Goal: Navigation & Orientation: Find specific page/section

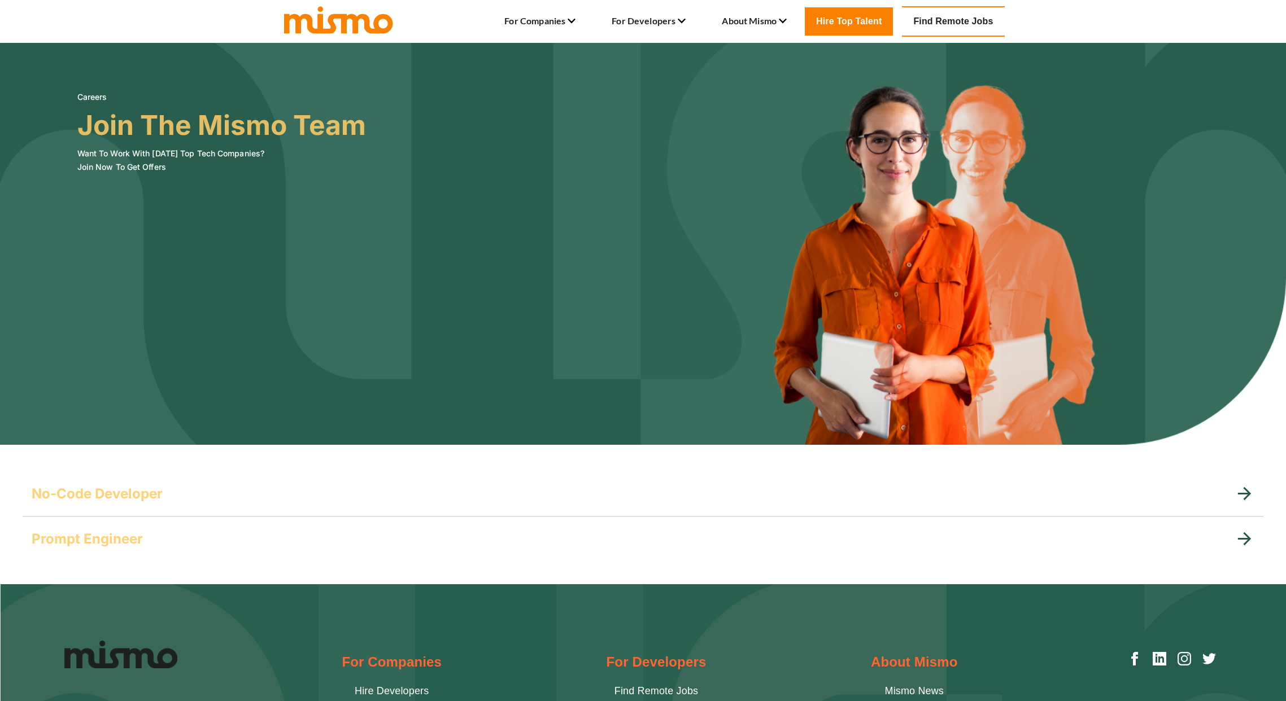
click at [124, 485] on h5 "No-Code Developer" at bounding box center [97, 494] width 131 height 18
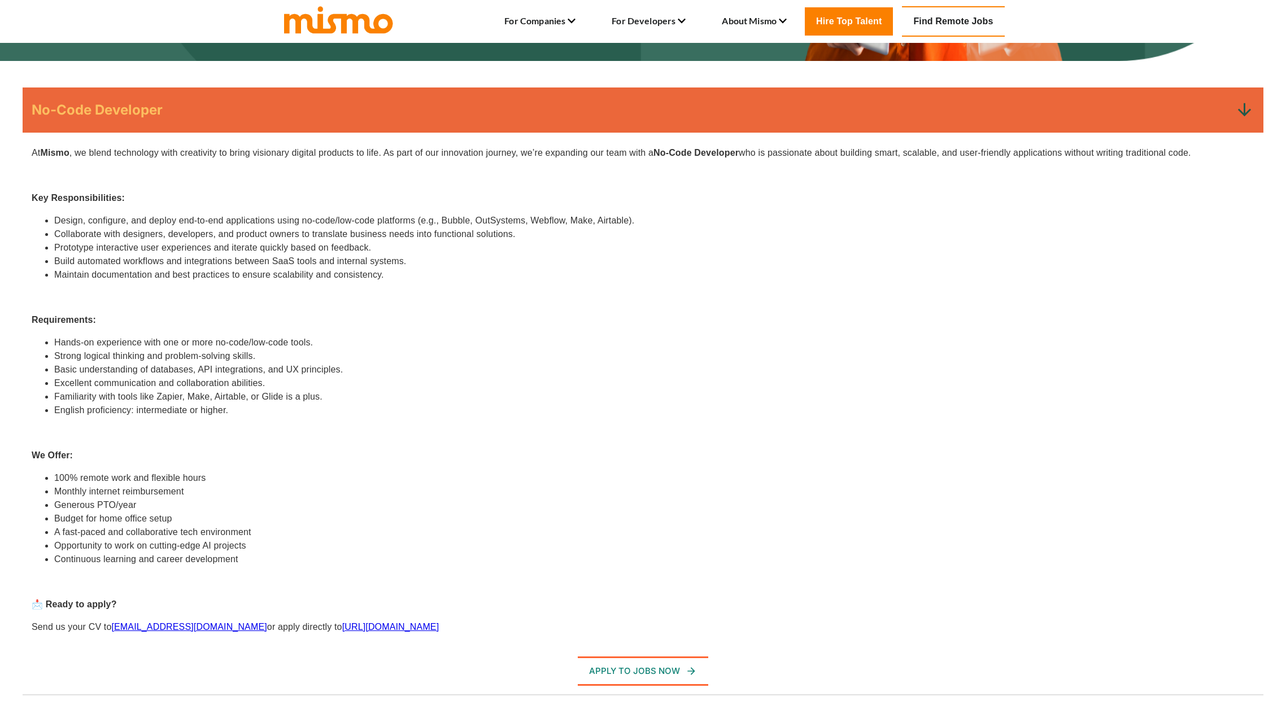
scroll to position [623, 0]
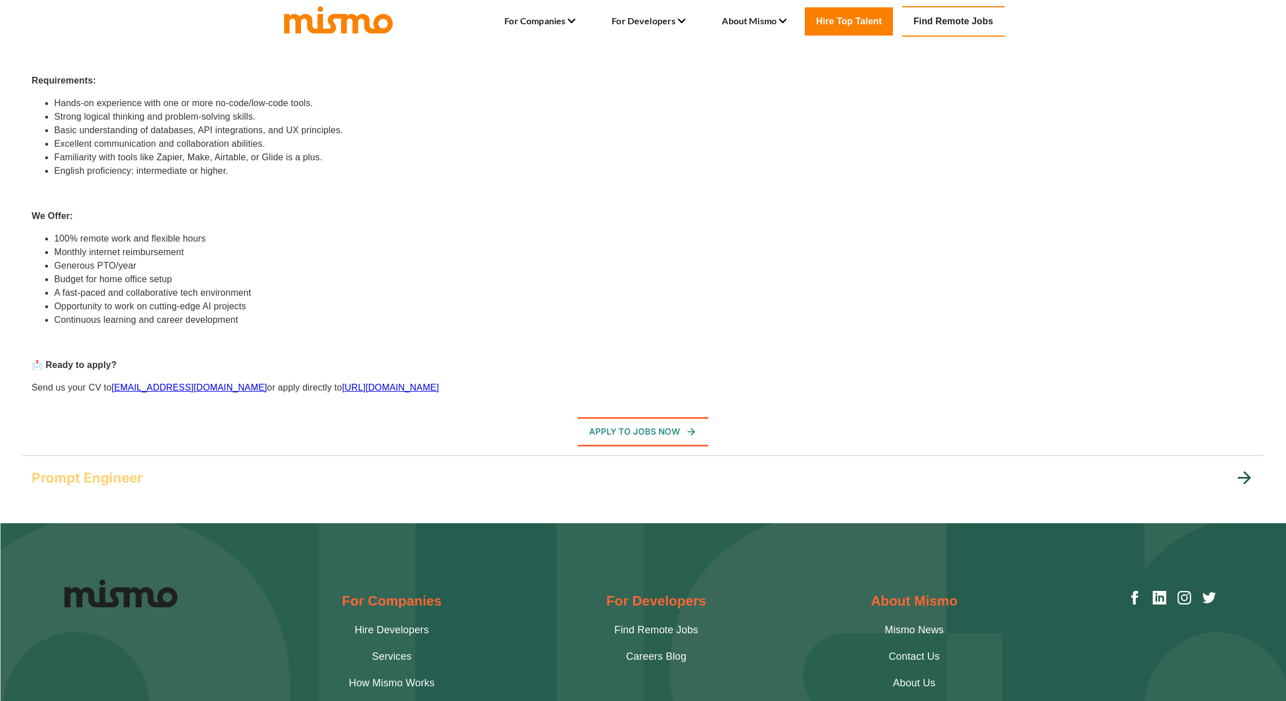
click at [96, 477] on h5 "Prompt Engineer" at bounding box center [87, 478] width 111 height 18
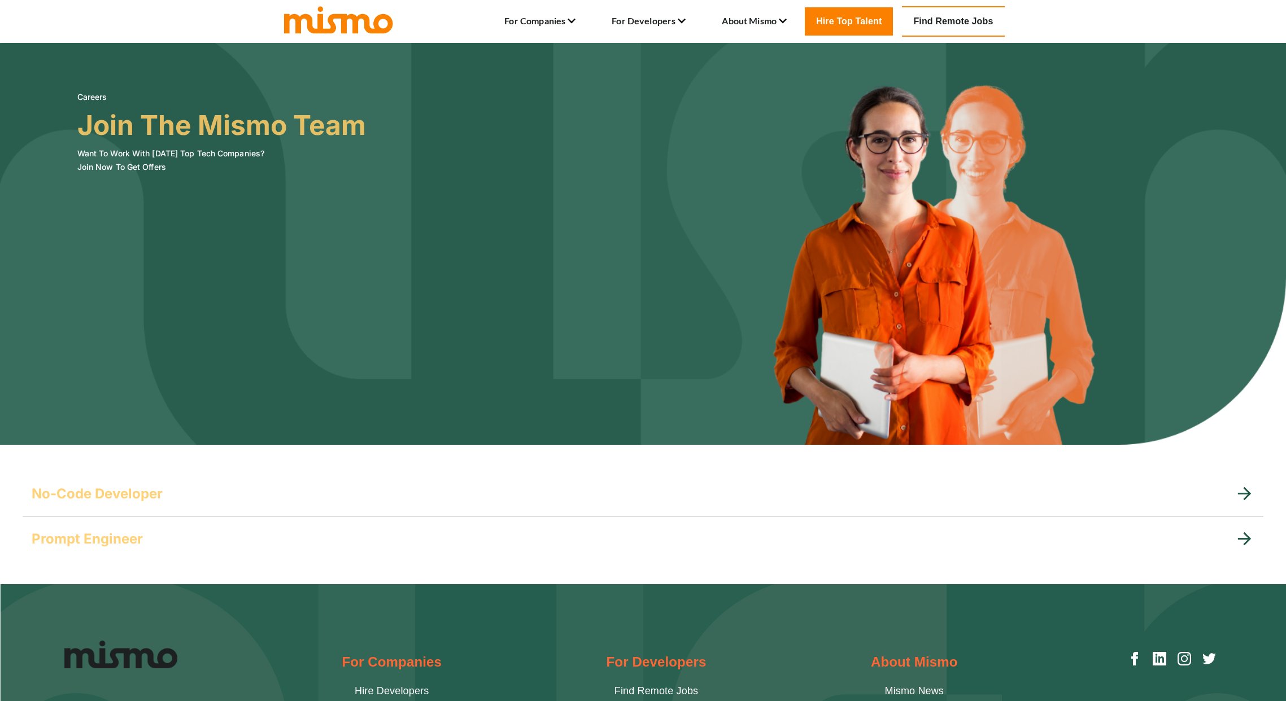
scroll to position [221, 0]
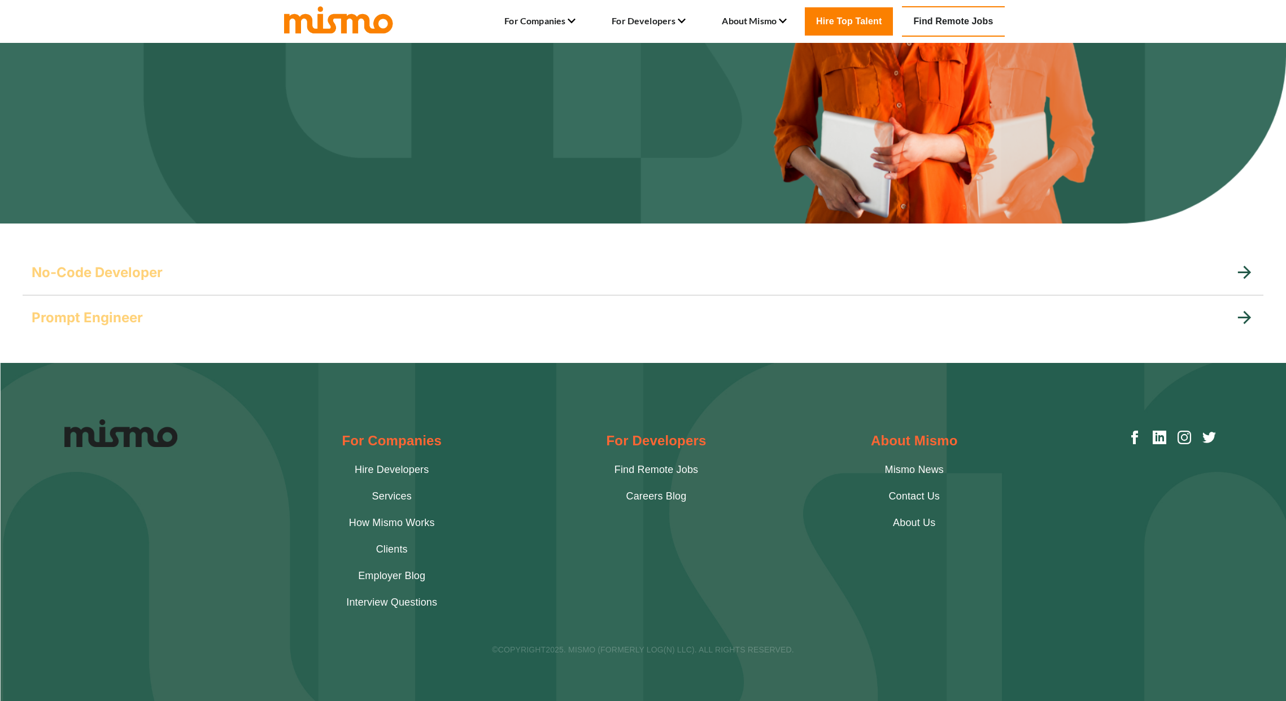
click at [672, 473] on link "Find Remote Jobs" at bounding box center [656, 470] width 84 height 15
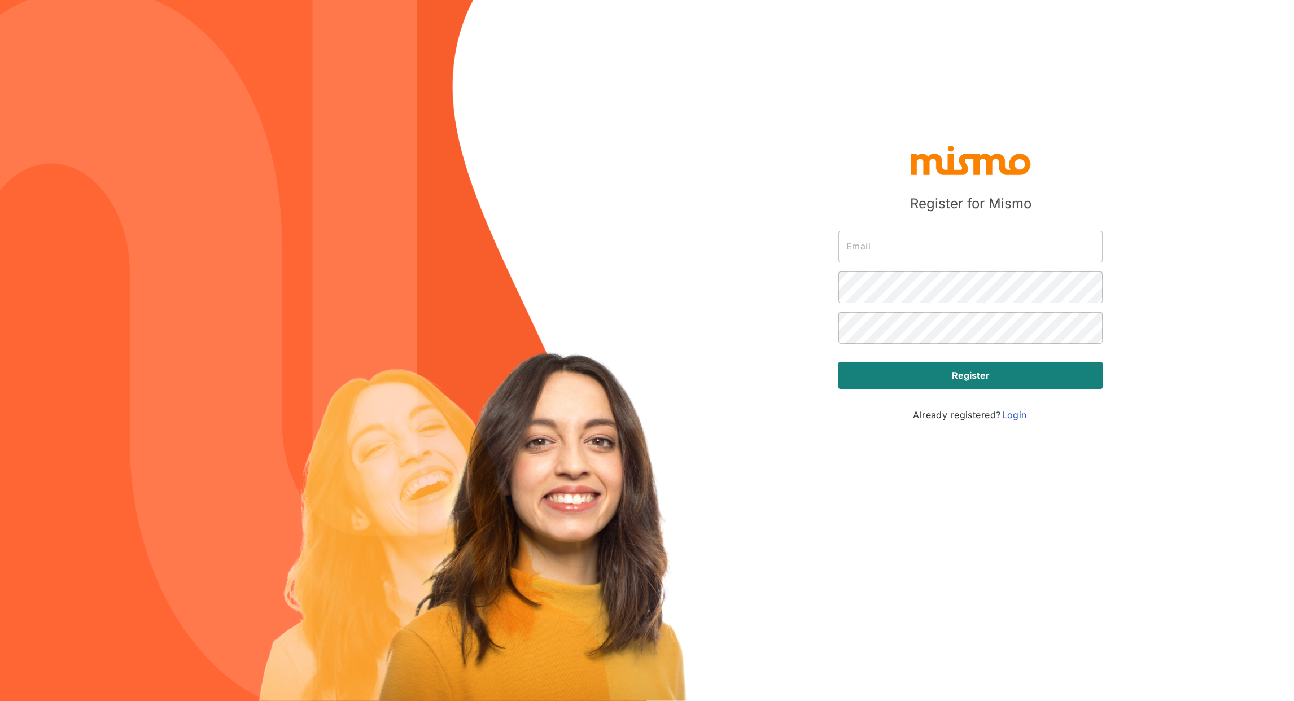
click at [1019, 416] on link "Login" at bounding box center [1014, 415] width 27 height 14
